Goal: Find contact information: Find contact information

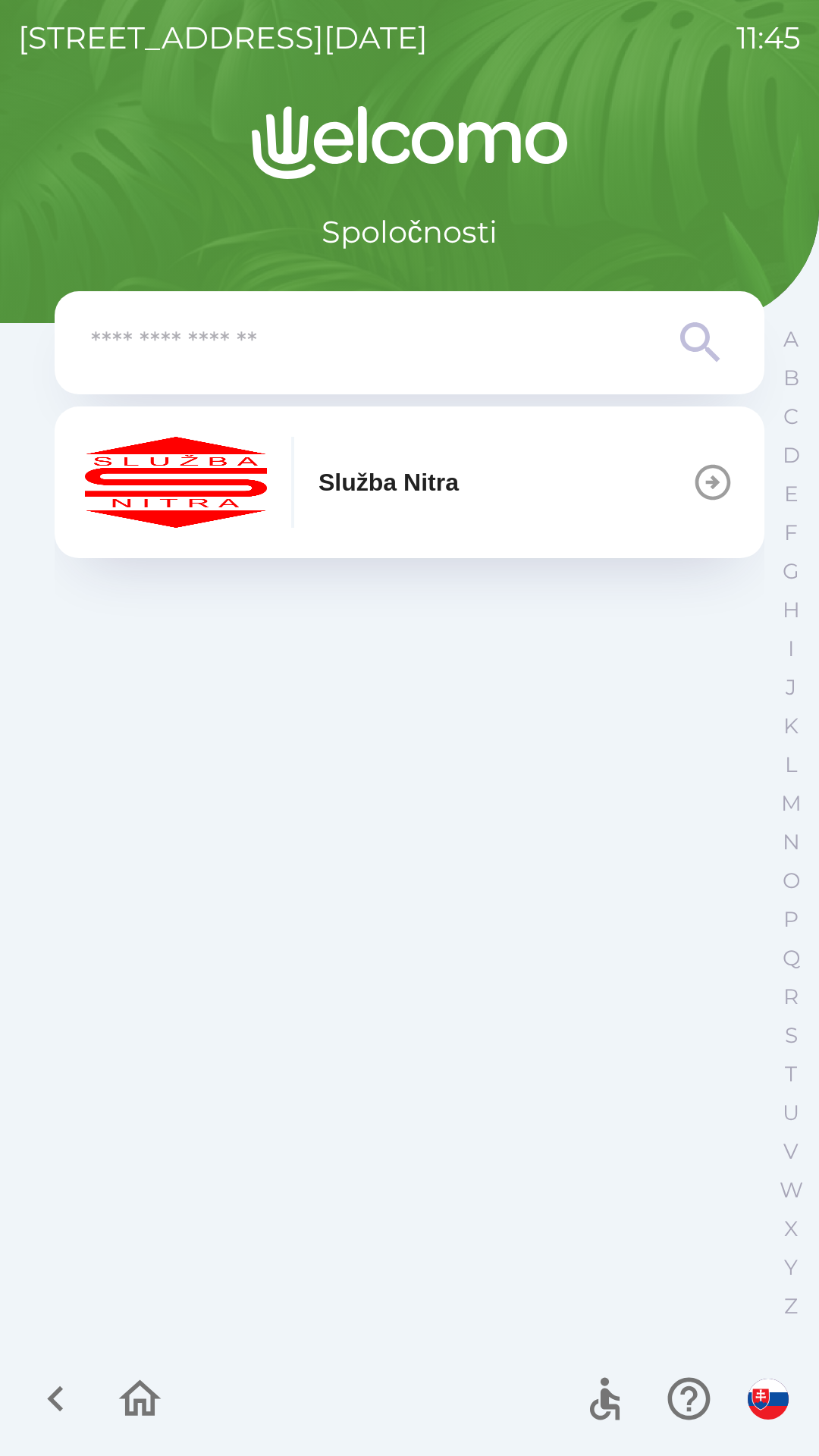
click at [365, 496] on p "Služba Nitra" at bounding box center [388, 483] width 140 height 36
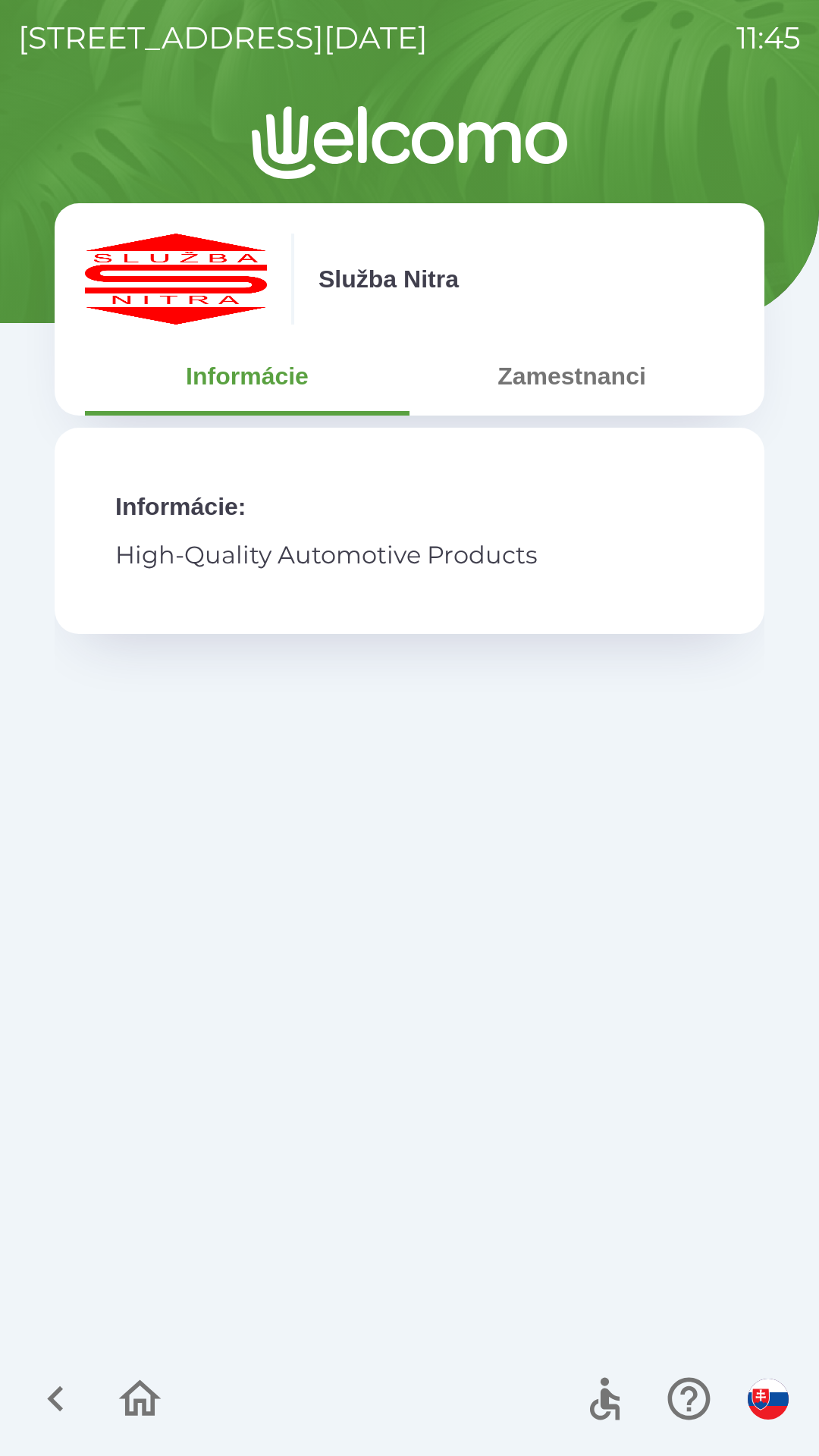
click at [265, 389] on button "Informácie" at bounding box center [247, 376] width 325 height 55
click at [196, 511] on p "Informácie :" at bounding box center [410, 507] width 588 height 36
click at [780, 1392] on img "button" at bounding box center [768, 1399] width 41 height 41
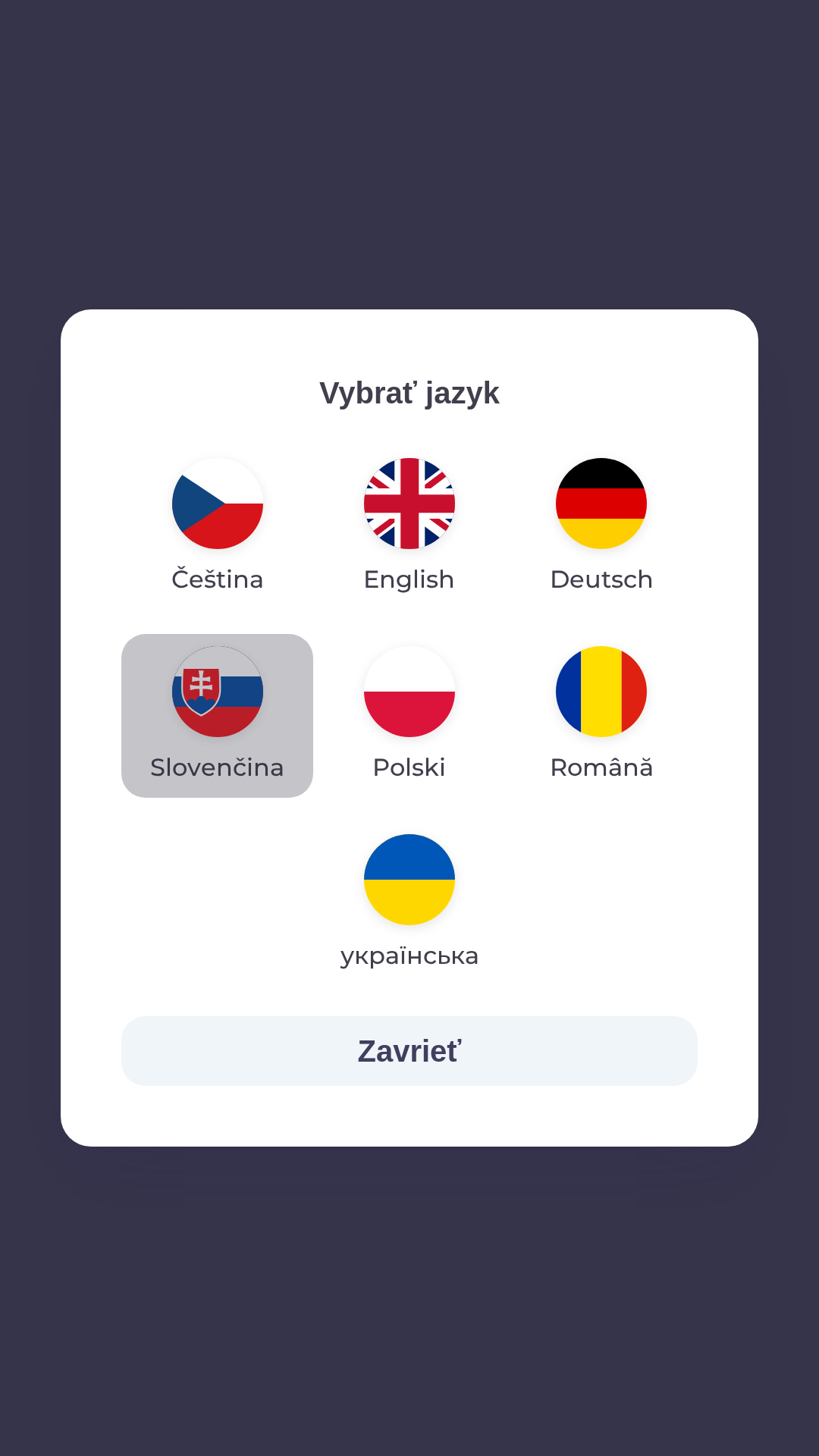
click at [202, 699] on img "button" at bounding box center [218, 692] width 91 height 91
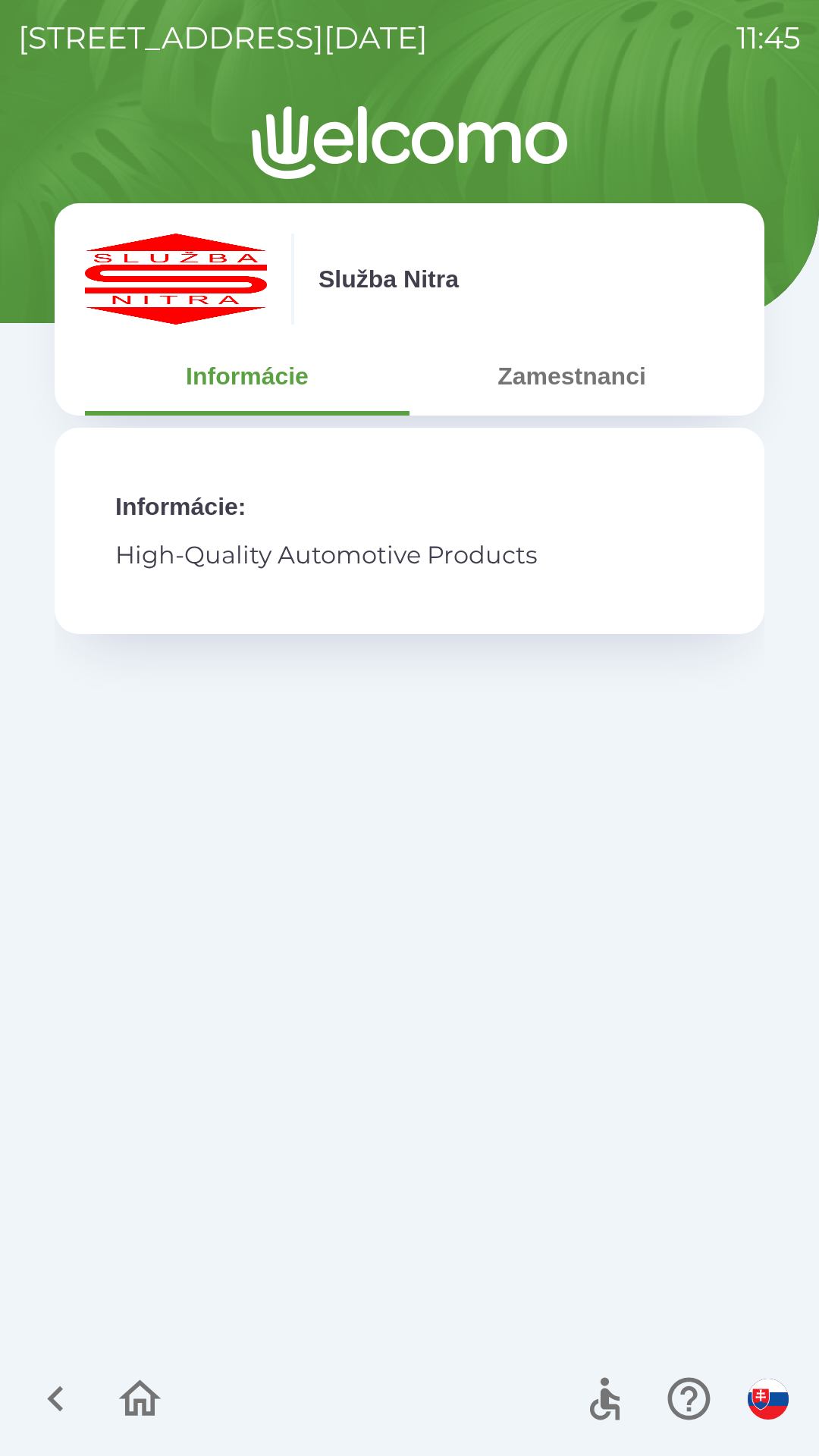
click at [184, 508] on p "Informácie :" at bounding box center [410, 507] width 588 height 36
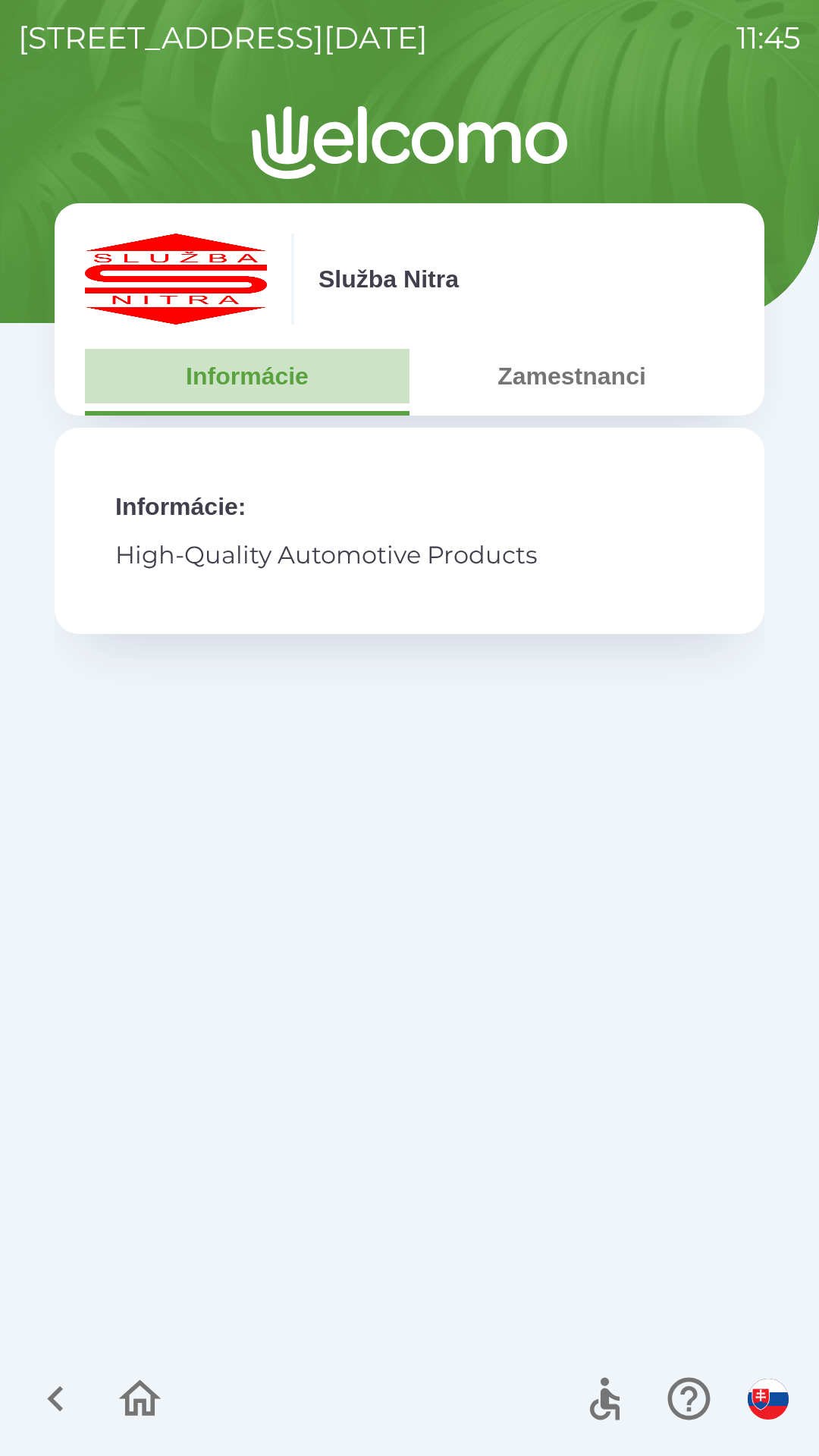
click at [230, 386] on button "Informácie" at bounding box center [247, 376] width 325 height 55
click at [228, 381] on button "Informácie" at bounding box center [247, 376] width 325 height 55
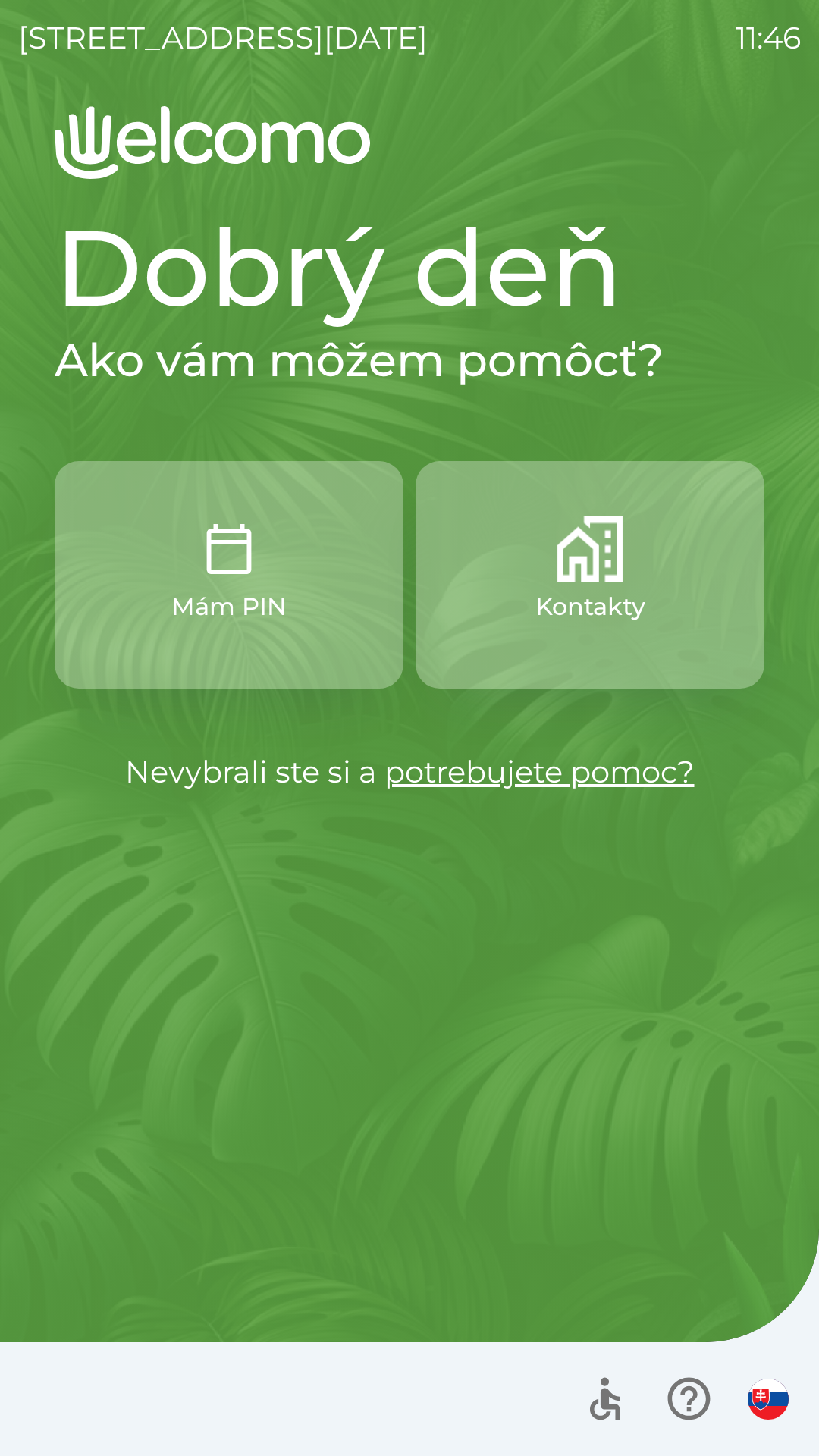
click at [603, 379] on h2 "Ako vám môžem pomôcť?" at bounding box center [410, 360] width 710 height 56
click at [570, 585] on button "Kontakty" at bounding box center [590, 575] width 349 height 228
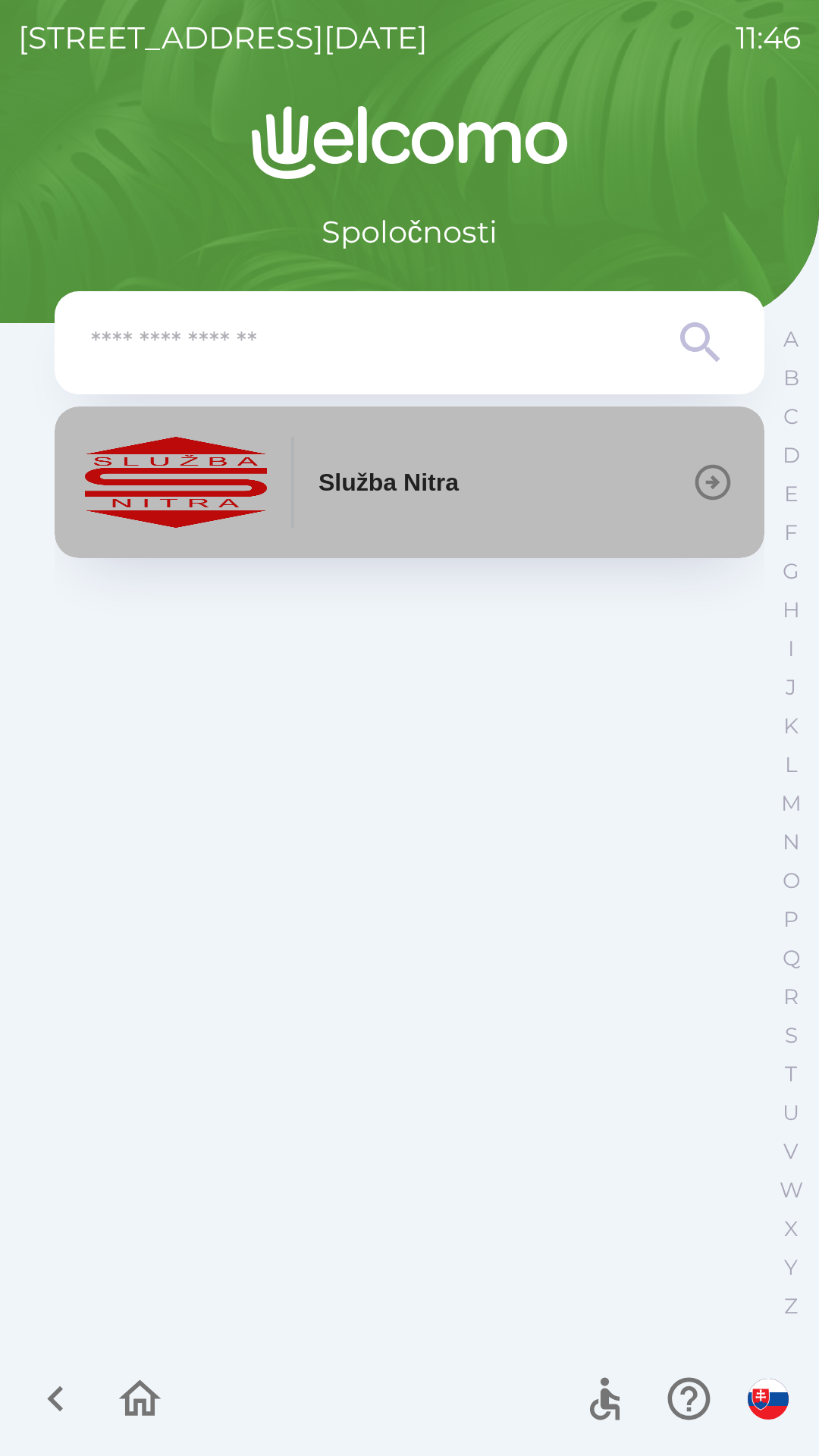
click at [704, 491] on icon "button" at bounding box center [713, 483] width 42 height 42
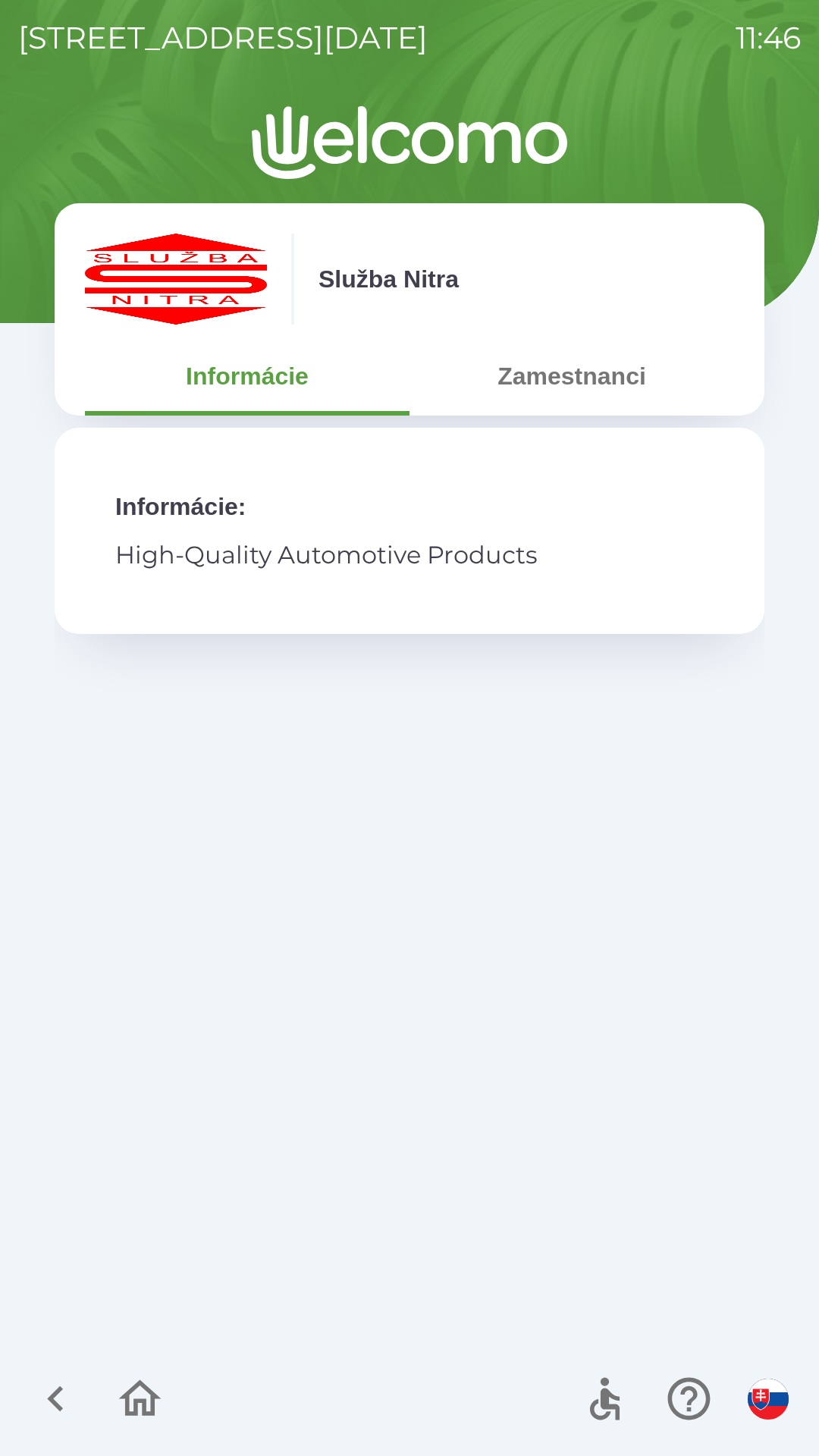
click at [617, 400] on button "Zamestnanci" at bounding box center [572, 376] width 325 height 55
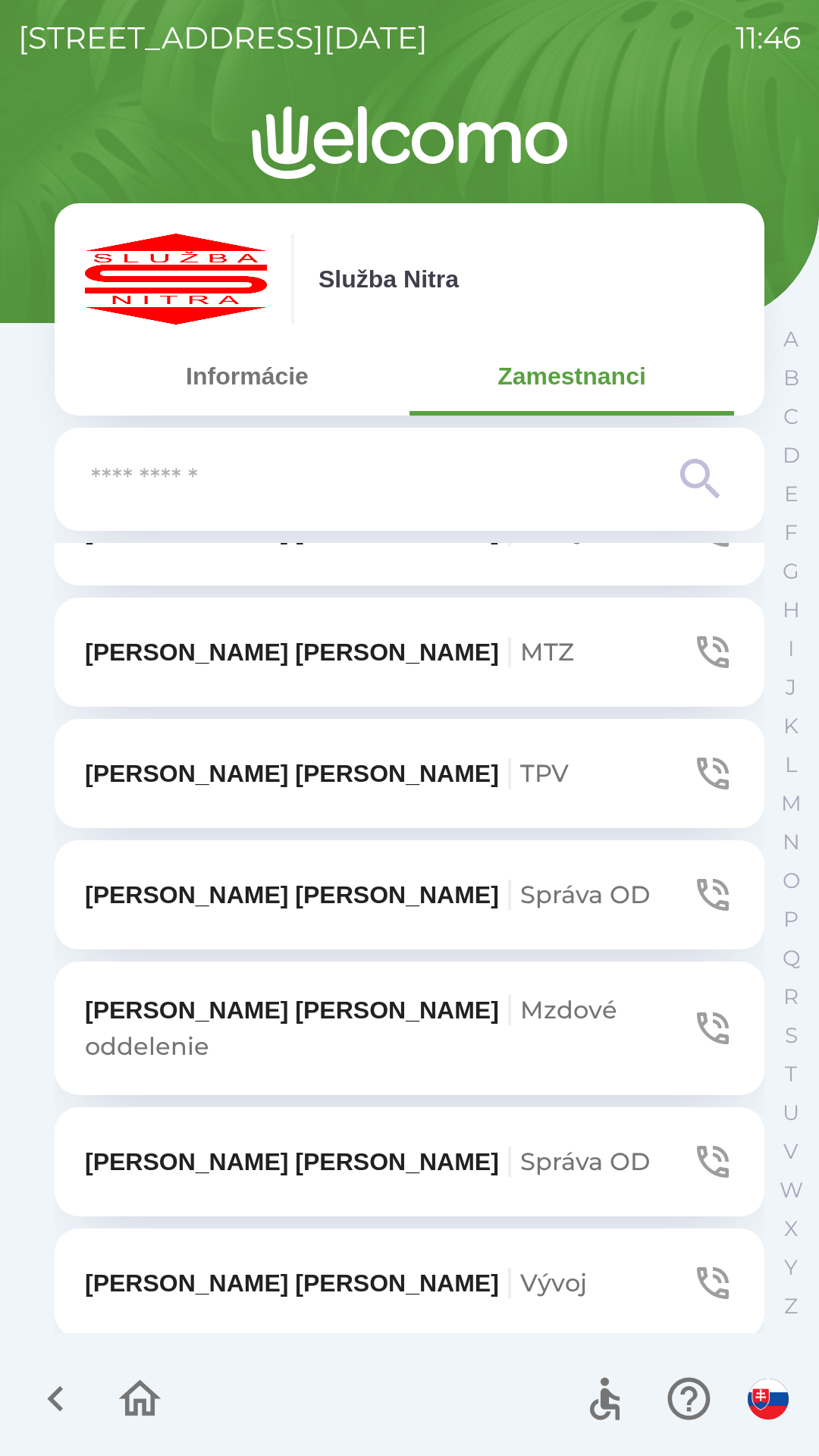
scroll to position [1045, 0]
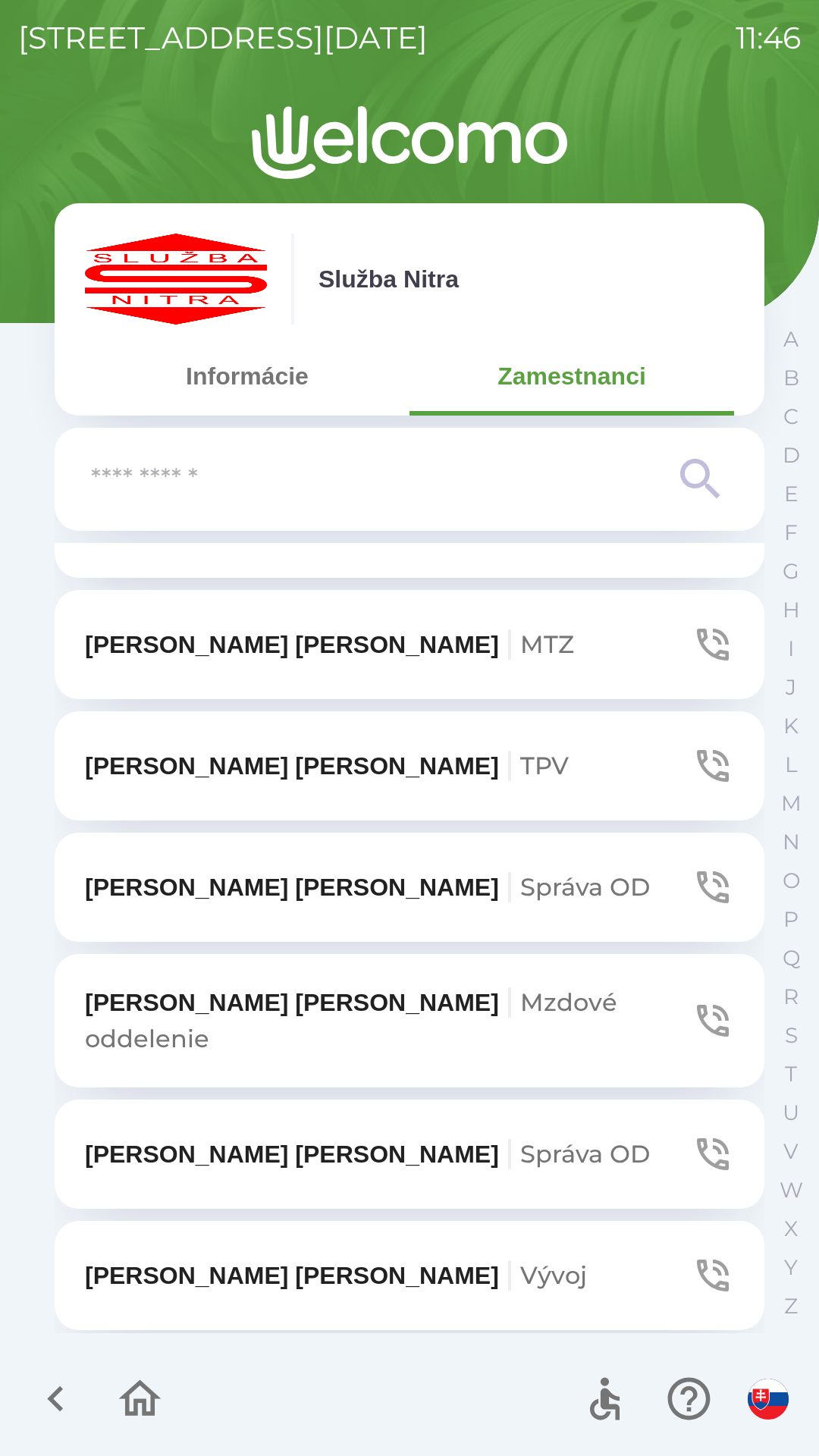
click at [697, 1008] on icon "button" at bounding box center [713, 1020] width 42 height 42
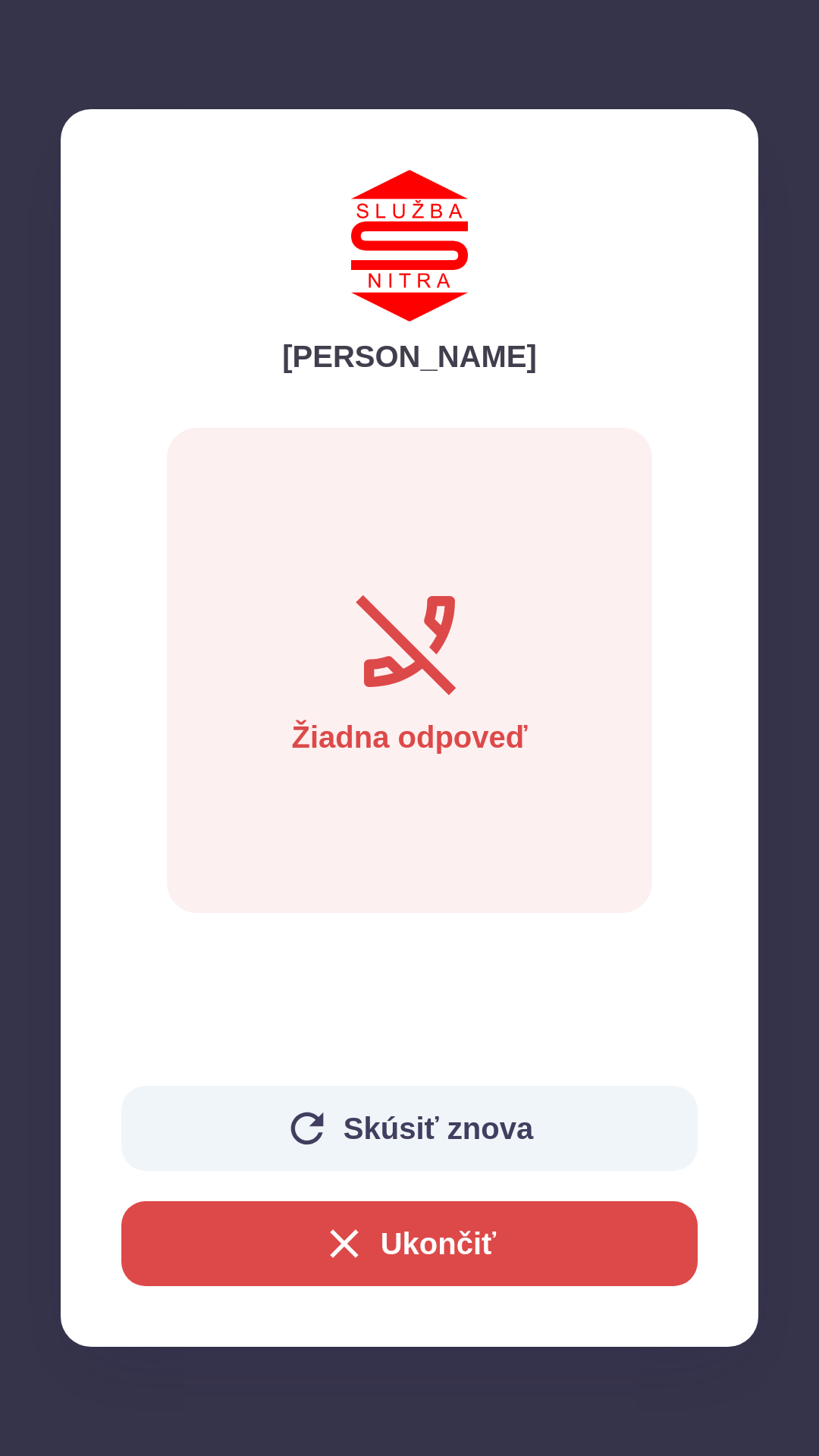
click at [447, 1235] on button "Ukončiť" at bounding box center [410, 1244] width 576 height 85
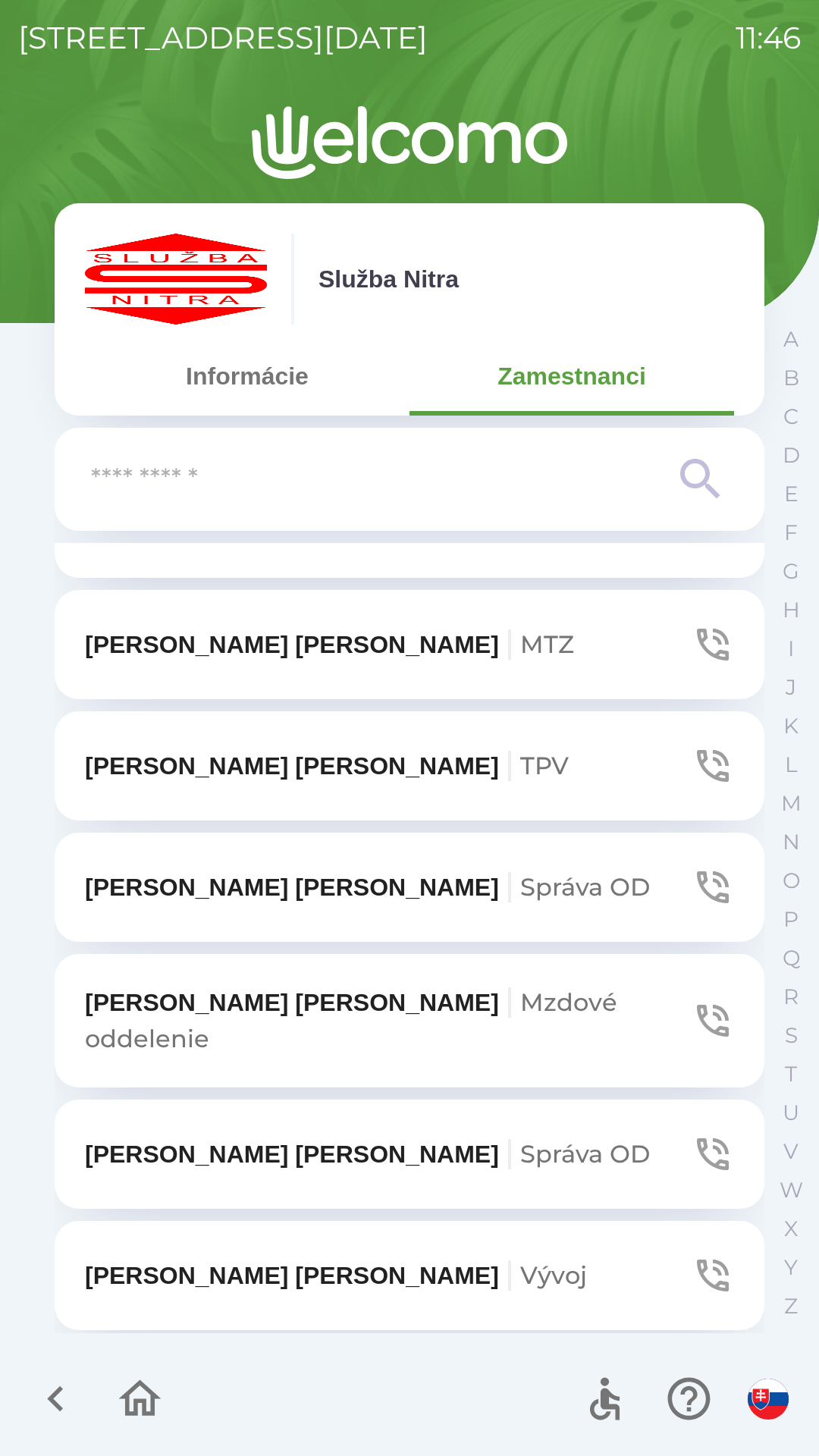
click at [697, 1010] on icon "button" at bounding box center [713, 1020] width 32 height 32
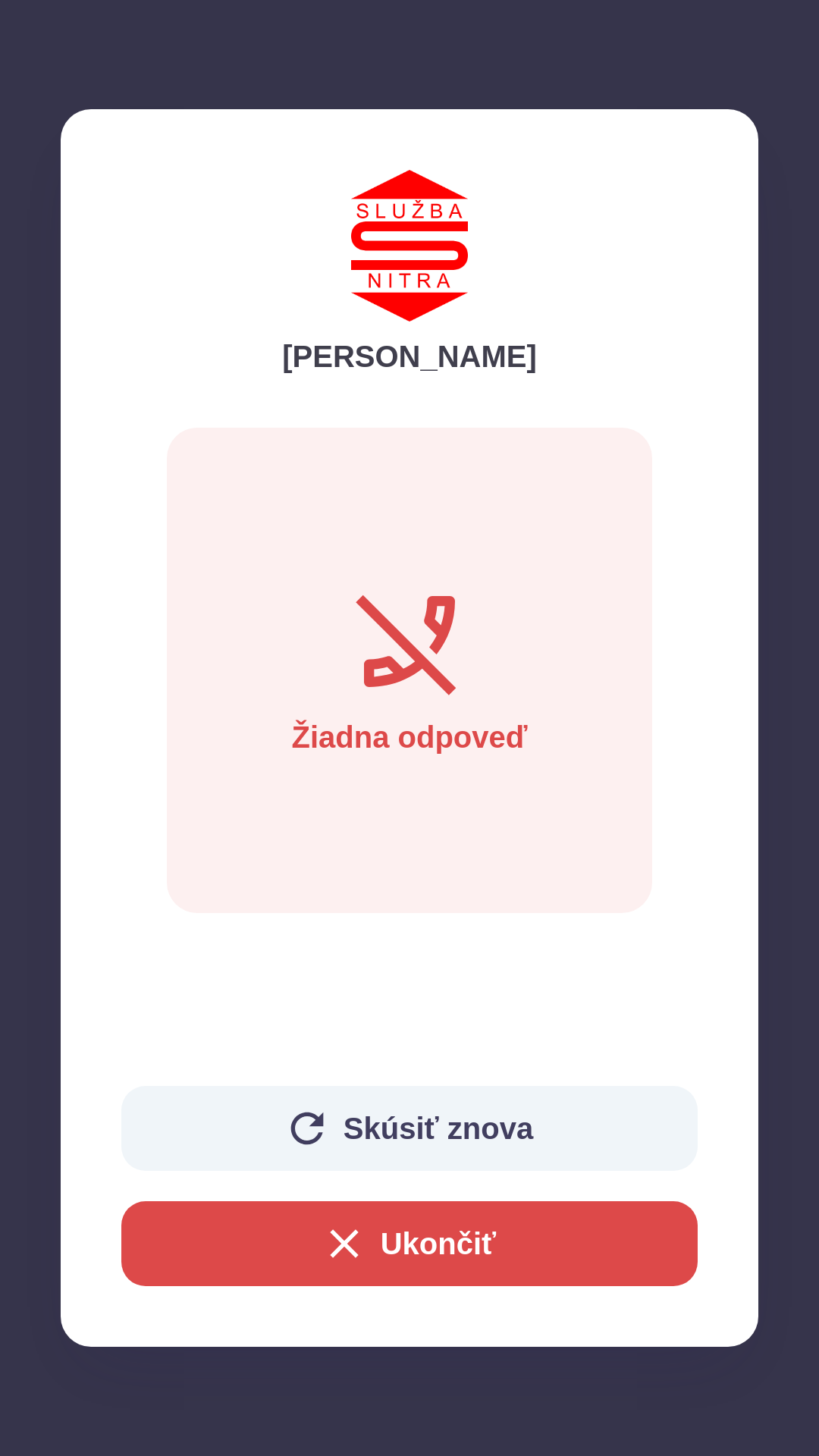
click at [644, 313] on div "[PERSON_NAME]" at bounding box center [410, 275] width 576 height 209
click at [140, 1003] on div "[PERSON_NAME] Žiadna odpoveď Skúsiť znova Ukončiť" at bounding box center [410, 728] width 698 height 1237
